Goal: Check status: Check status

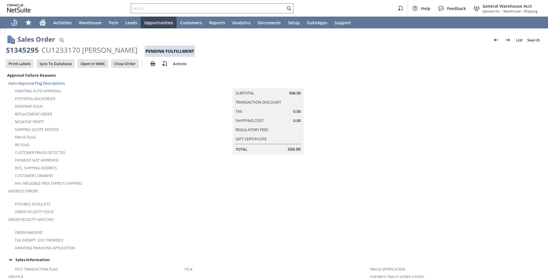
scroll to position [342, 0]
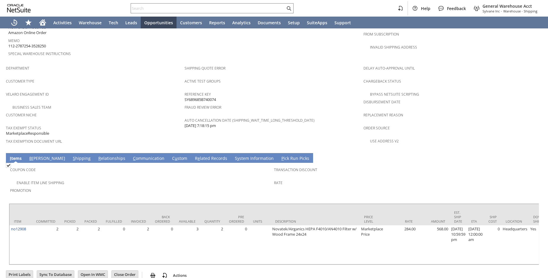
click at [147, 124] on span "Tax Exempt Status" at bounding box center [94, 127] width 176 height 7
click at [71, 156] on link "S hipping" at bounding box center [81, 159] width 21 height 7
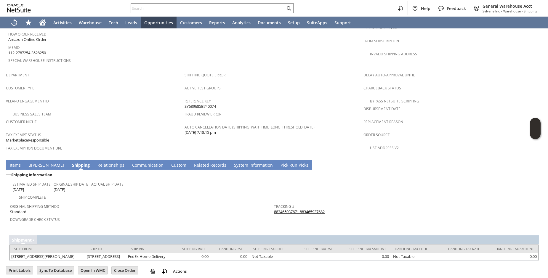
click at [35, 170] on td "Shipping Information Estimated Ship Date 8/11/2025 Original Ship Date 8/11/2025…" at bounding box center [274, 200] width 530 height 60
click at [34, 162] on link "B illing" at bounding box center [46, 165] width 39 height 7
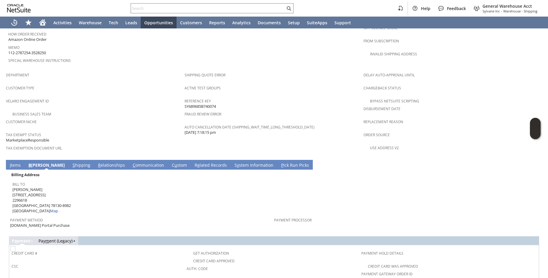
click at [71, 162] on link "S hipping" at bounding box center [81, 165] width 21 height 7
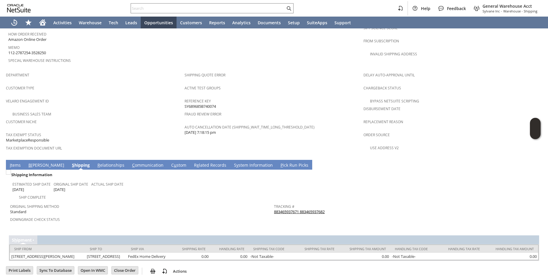
click at [71, 162] on link "S hipping" at bounding box center [81, 165] width 21 height 7
click at [15, 162] on link "I tems" at bounding box center [15, 165] width 14 height 7
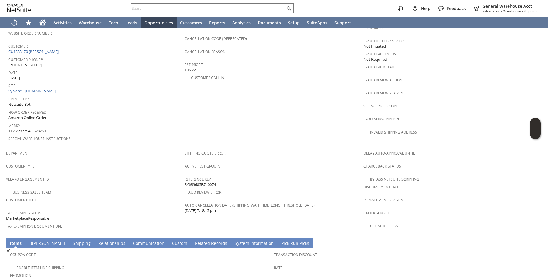
scroll to position [342, 0]
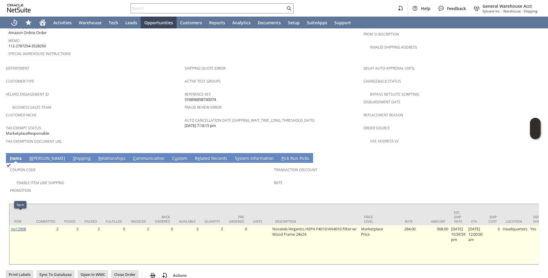
click at [20, 226] on link "no12908" at bounding box center [18, 228] width 15 height 5
click at [19, 226] on link "no12908" at bounding box center [18, 228] width 15 height 5
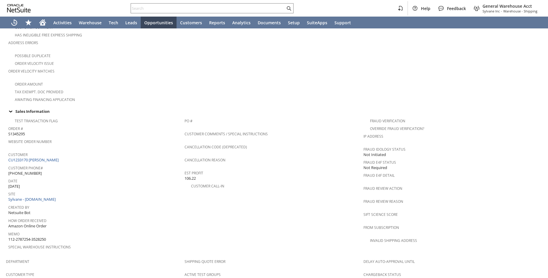
scroll to position [156, 0]
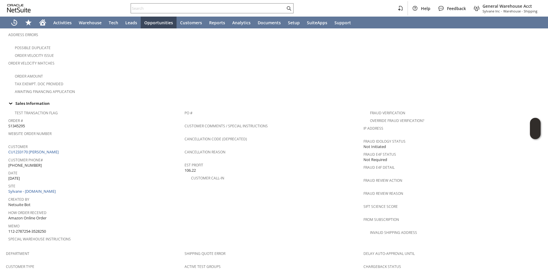
click at [111, 169] on span "Date" at bounding box center [94, 172] width 173 height 7
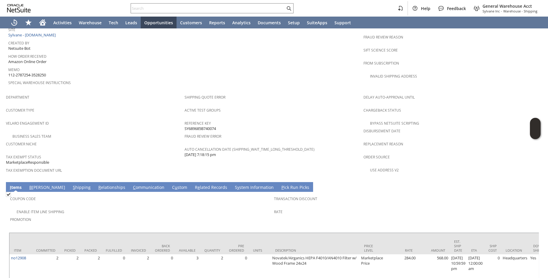
click at [69, 182] on td "S hipping" at bounding box center [81, 187] width 25 height 10
click at [71, 185] on link "S hipping" at bounding box center [81, 188] width 21 height 7
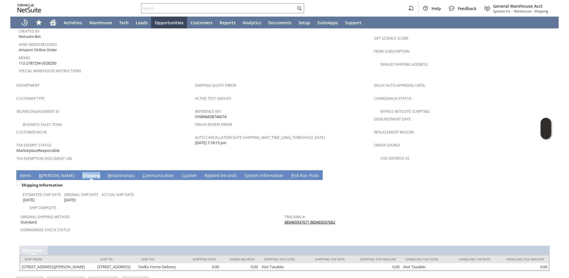
scroll to position [335, 0]
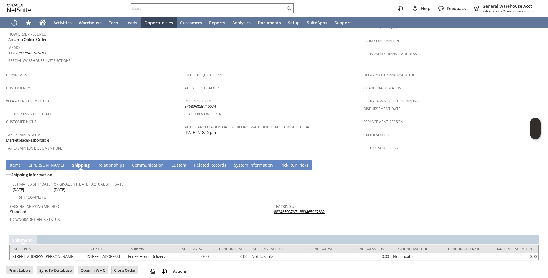
click at [102, 118] on span "Customer Niche" at bounding box center [94, 121] width 176 height 7
